Goal: Communication & Community: Connect with others

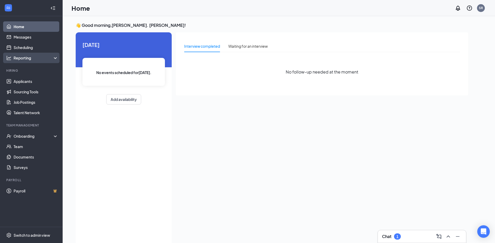
click at [56, 59] on icon at bounding box center [56, 59] width 4 height 0
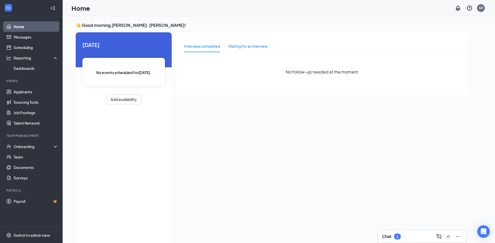
click at [232, 47] on div "Waiting for an interview" at bounding box center [248, 46] width 39 height 6
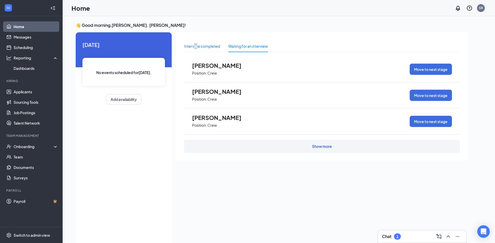
click at [194, 45] on div "Interview completed" at bounding box center [202, 46] width 36 height 6
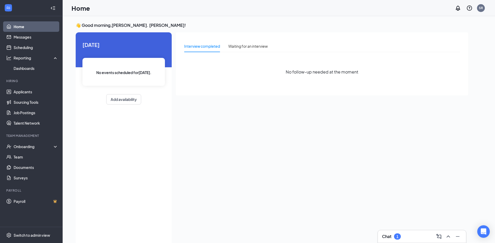
drag, startPoint x: 194, startPoint y: 45, endPoint x: 182, endPoint y: 84, distance: 40.5
click at [182, 84] on div "Interview completed Waiting for an interview No follow-up needed at the moment" at bounding box center [322, 63] width 293 height 63
click at [32, 145] on div "Onboarding" at bounding box center [34, 146] width 40 height 5
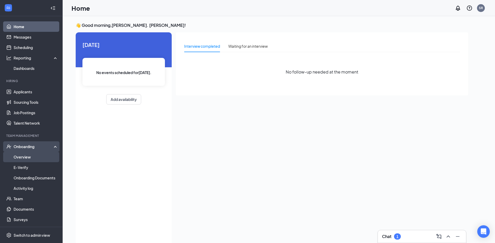
click at [37, 155] on link "Overview" at bounding box center [36, 157] width 45 height 10
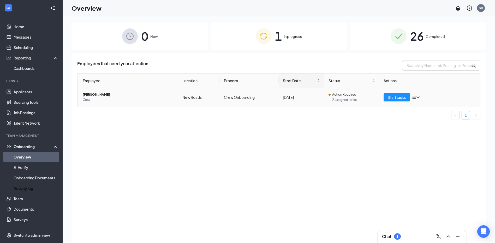
drag, startPoint x: 21, startPoint y: 194, endPoint x: 129, endPoint y: 105, distance: 139.7
click at [129, 105] on td "[PERSON_NAME] Crew" at bounding box center [128, 97] width 101 height 19
click at [42, 168] on link "E-Verify" at bounding box center [36, 167] width 45 height 10
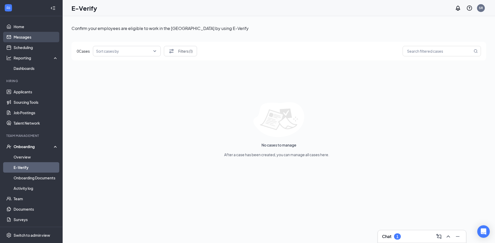
click at [30, 37] on link "Messages" at bounding box center [36, 37] width 45 height 10
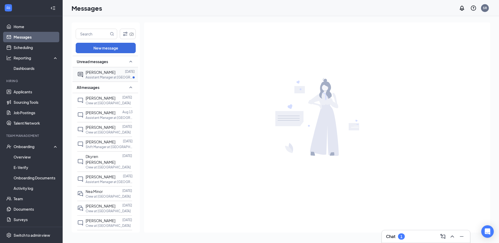
click at [115, 77] on p "Assistant Manager at [GEOGRAPHIC_DATA]" at bounding box center [109, 77] width 47 height 4
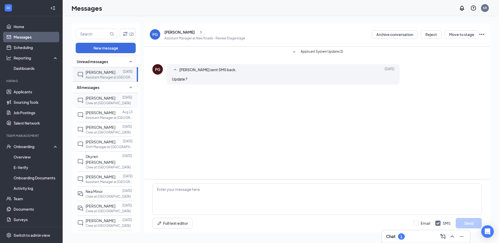
click at [104, 97] on span "[PERSON_NAME]" at bounding box center [101, 98] width 30 height 5
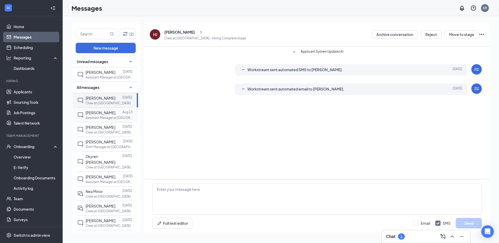
click at [102, 113] on span "[PERSON_NAME]" at bounding box center [101, 112] width 30 height 5
